Goal: Task Accomplishment & Management: Use online tool/utility

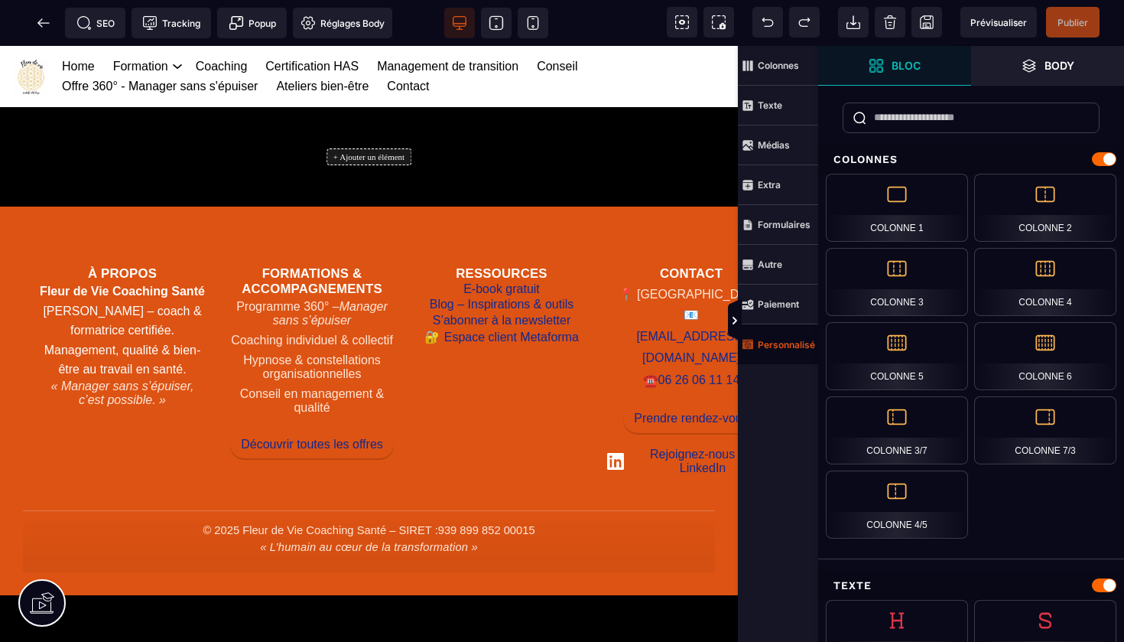
click at [782, 343] on strong "Personnalisé" at bounding box center [786, 344] width 57 height 11
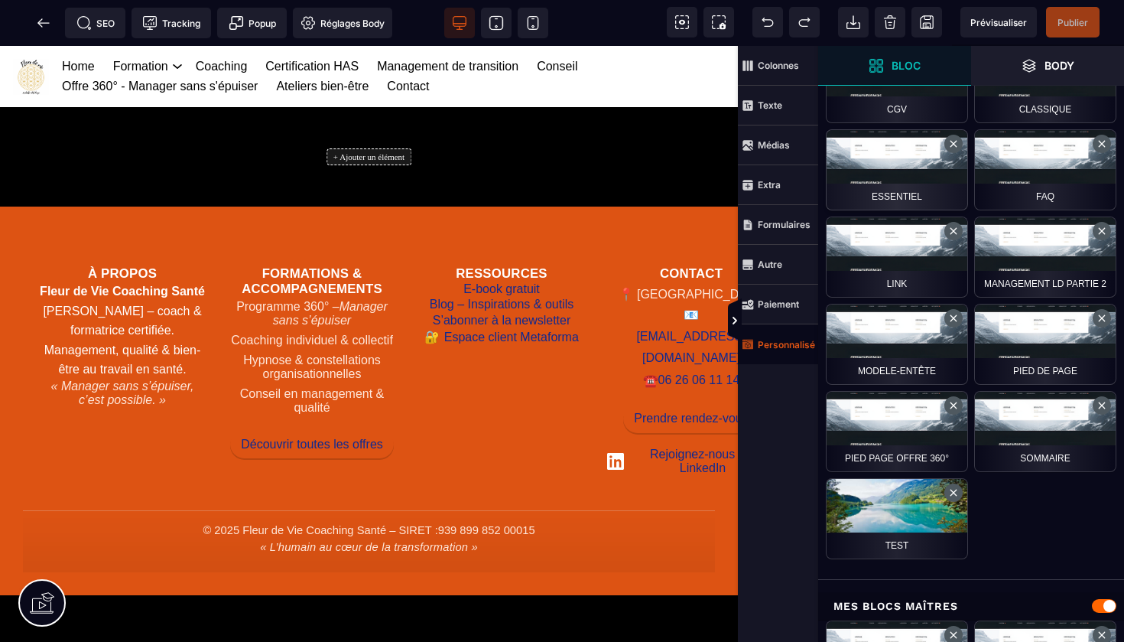
scroll to position [767, 0]
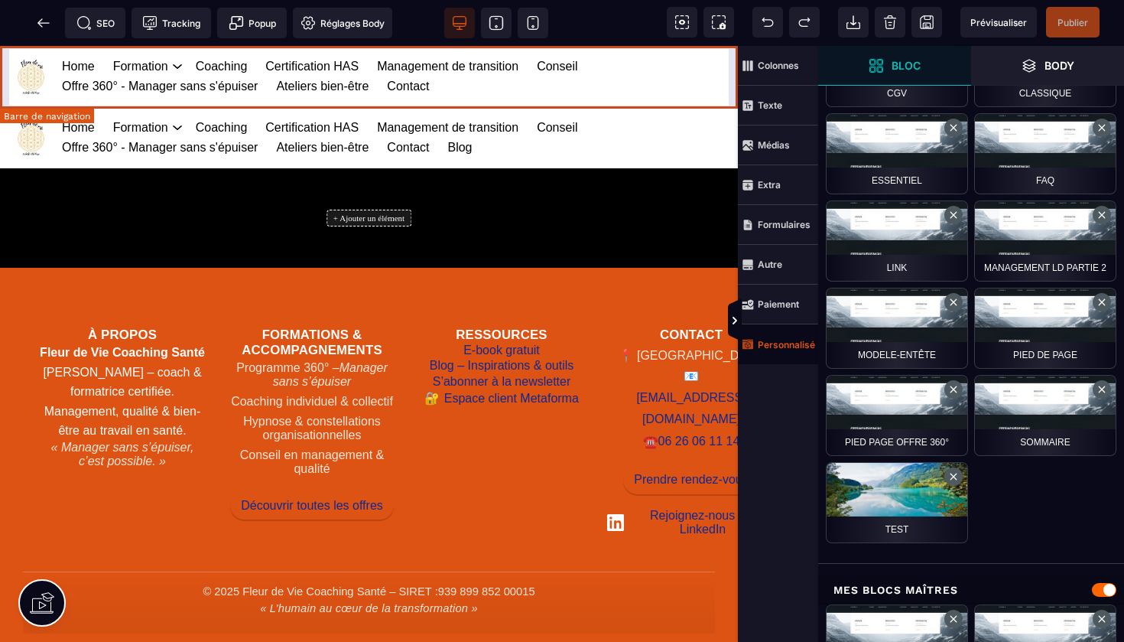
click at [733, 57] on div "Home Formation Management et leadership Gestion des risques en santé Management…" at bounding box center [369, 76] width 738 height 61
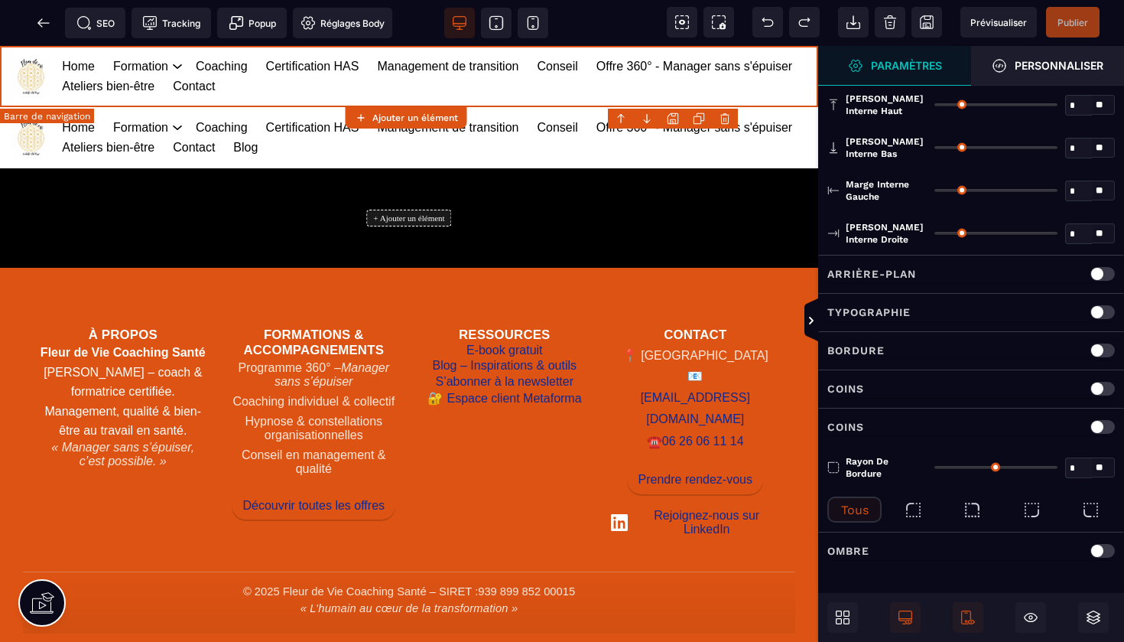
type input "*"
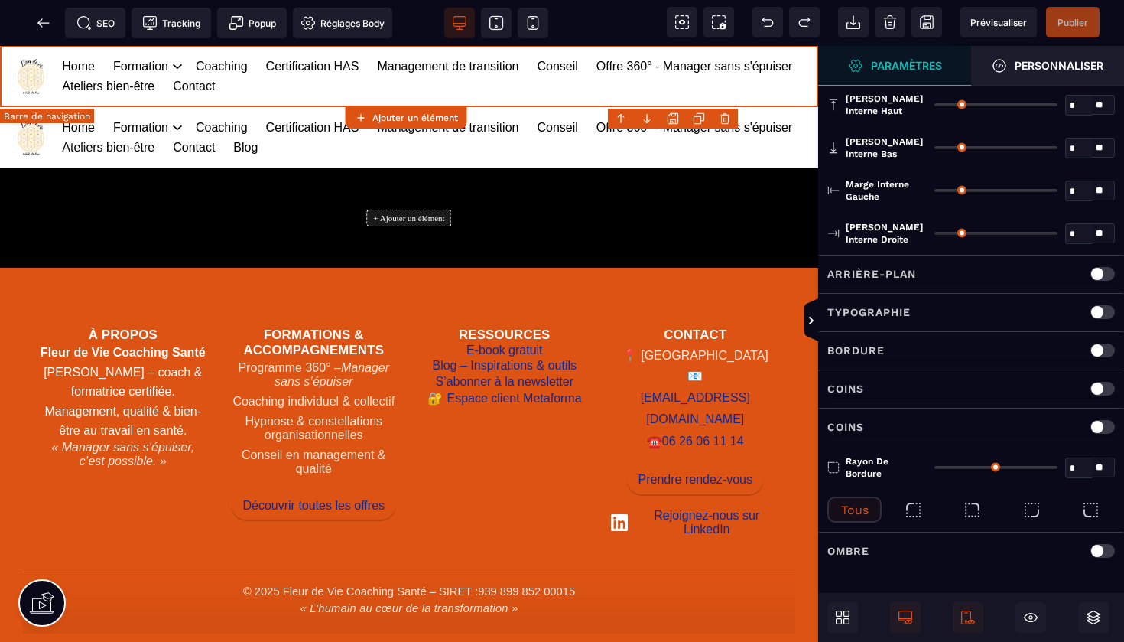
type input "**"
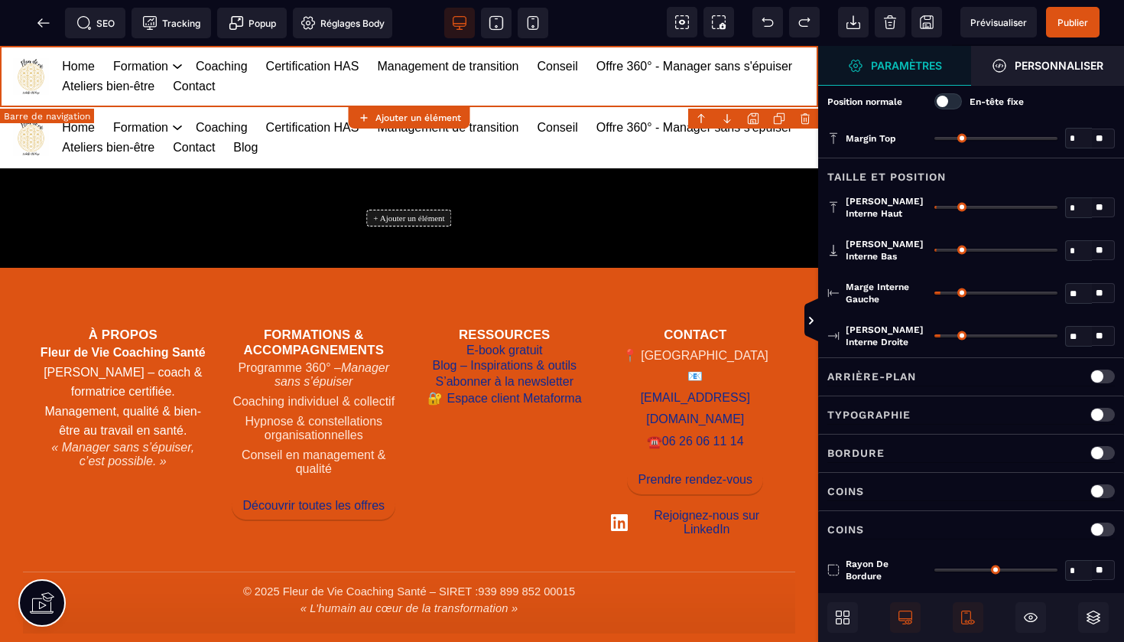
click at [805, 116] on body "B I U S A ******* Ajouter un élément" at bounding box center [562, 321] width 1124 height 642
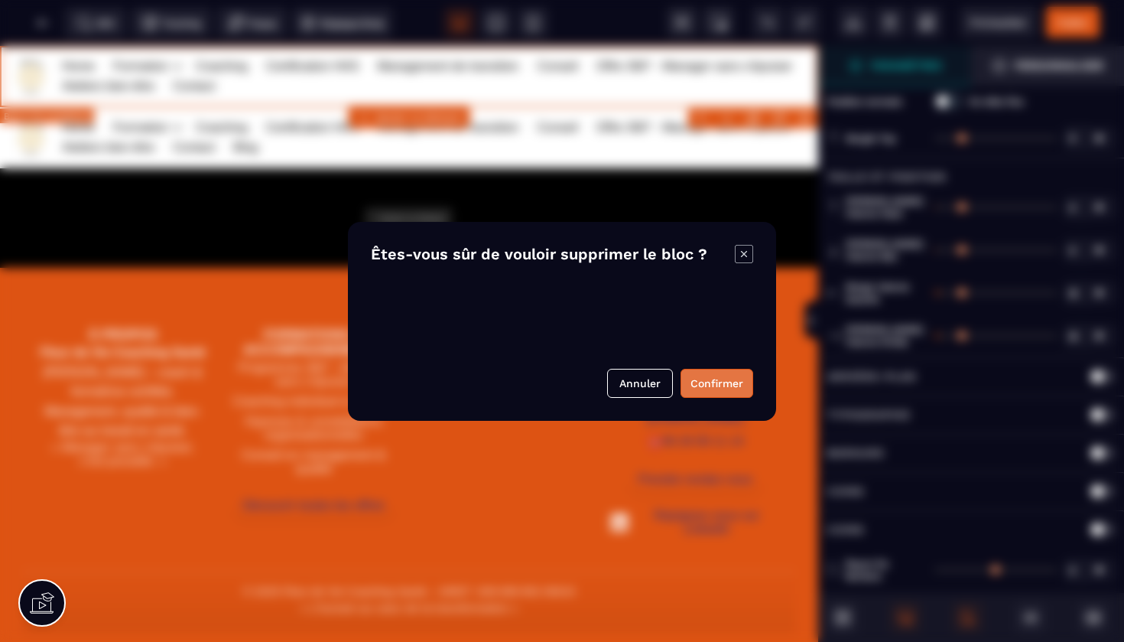
click at [711, 379] on button "Confirmer" at bounding box center [717, 383] width 73 height 29
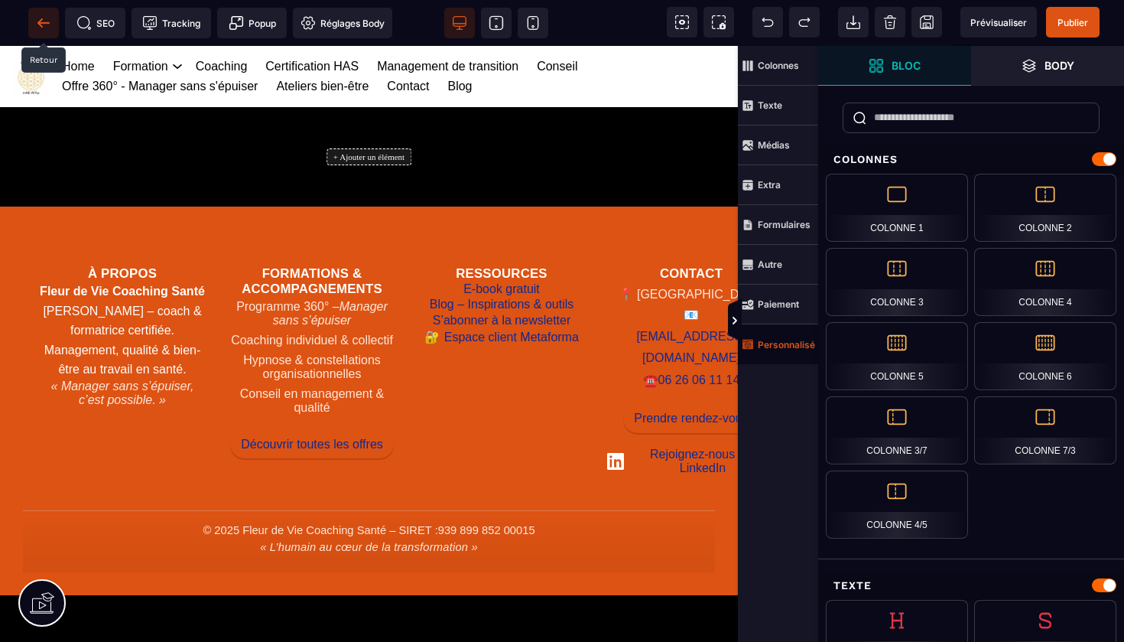
click at [47, 24] on icon at bounding box center [43, 22] width 15 height 15
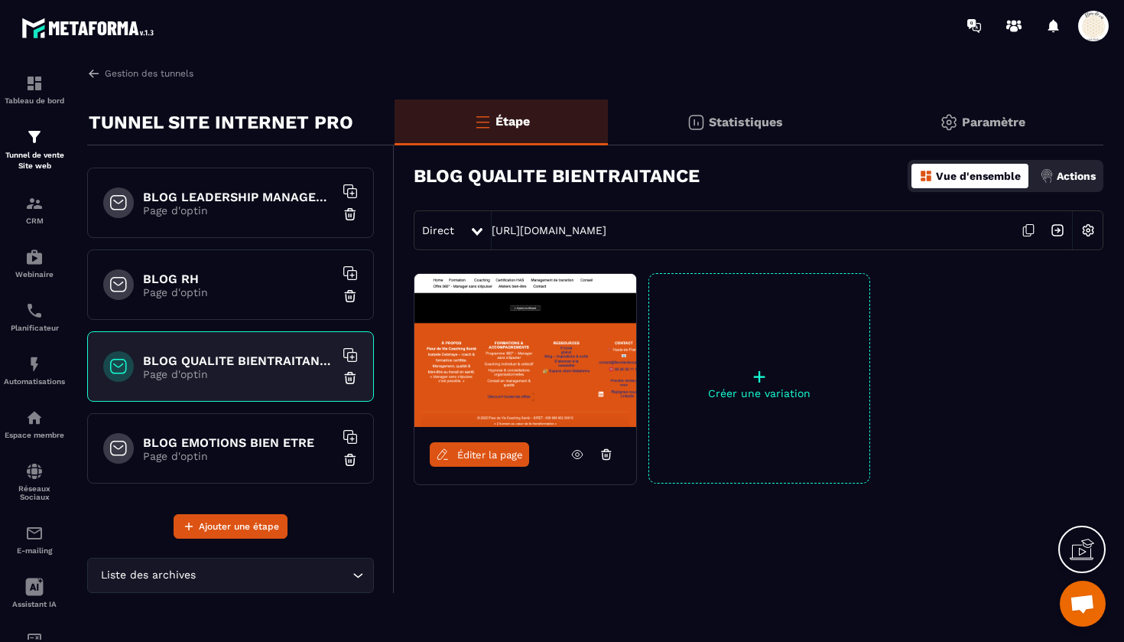
scroll to position [1879, 0]
click at [233, 453] on p "Page d'optin" at bounding box center [238, 456] width 191 height 12
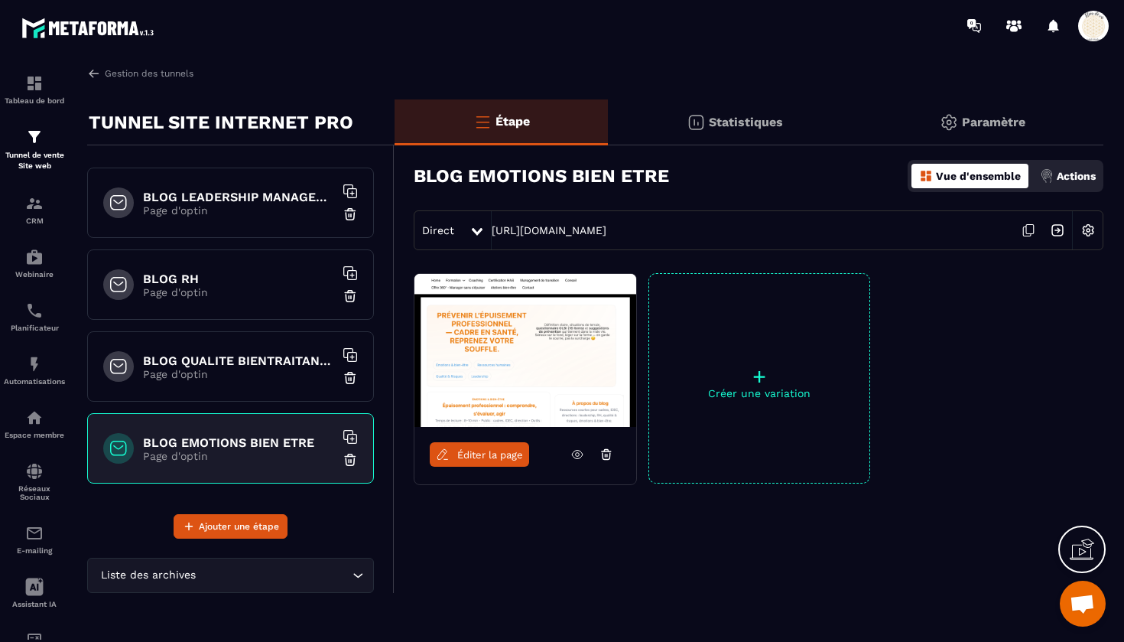
click at [471, 460] on link "Éditer la page" at bounding box center [479, 454] width 99 height 24
